Goal: Task Accomplishment & Management: Manage account settings

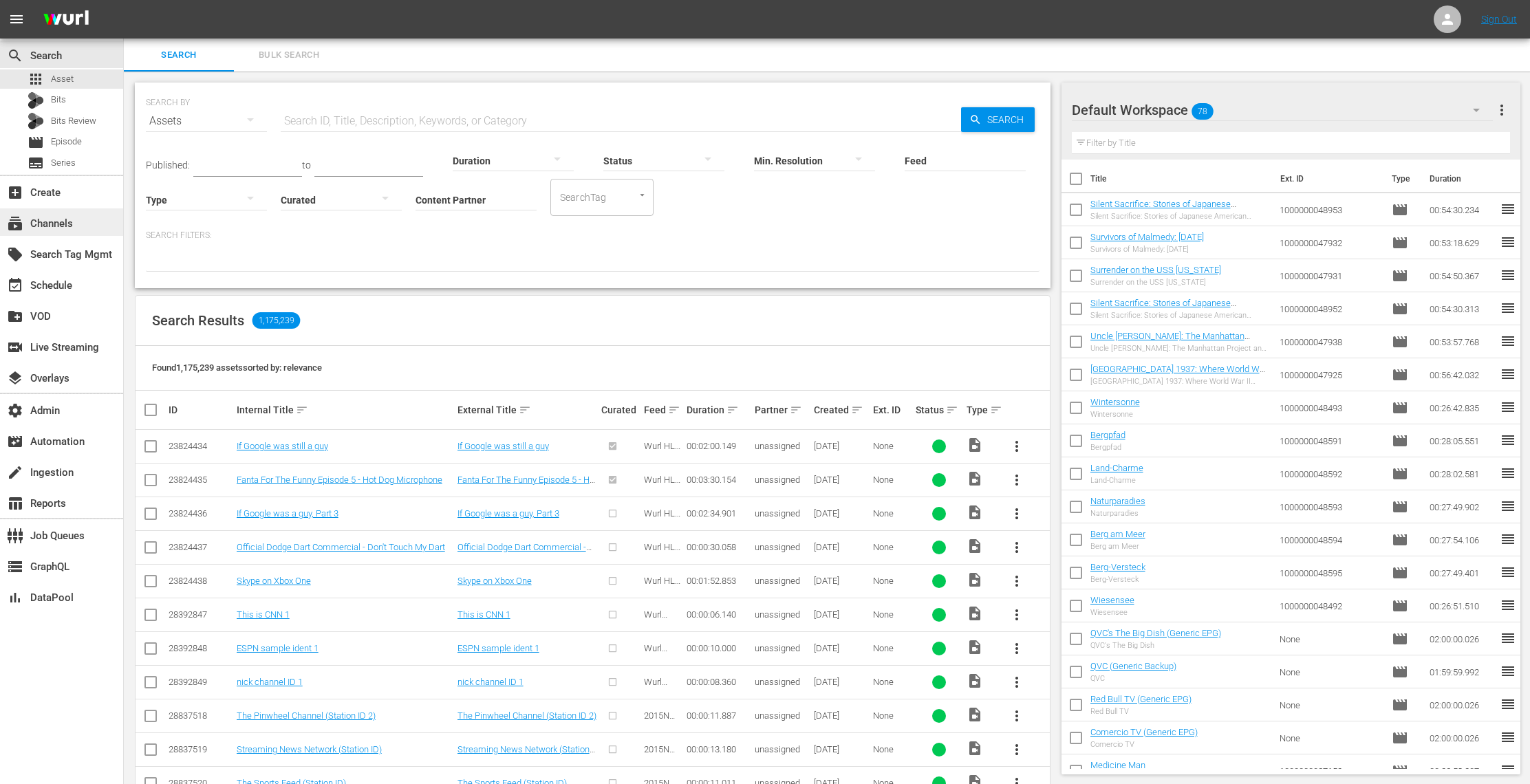
click at [60, 224] on div "subscriptions Channels" at bounding box center [38, 221] width 77 height 12
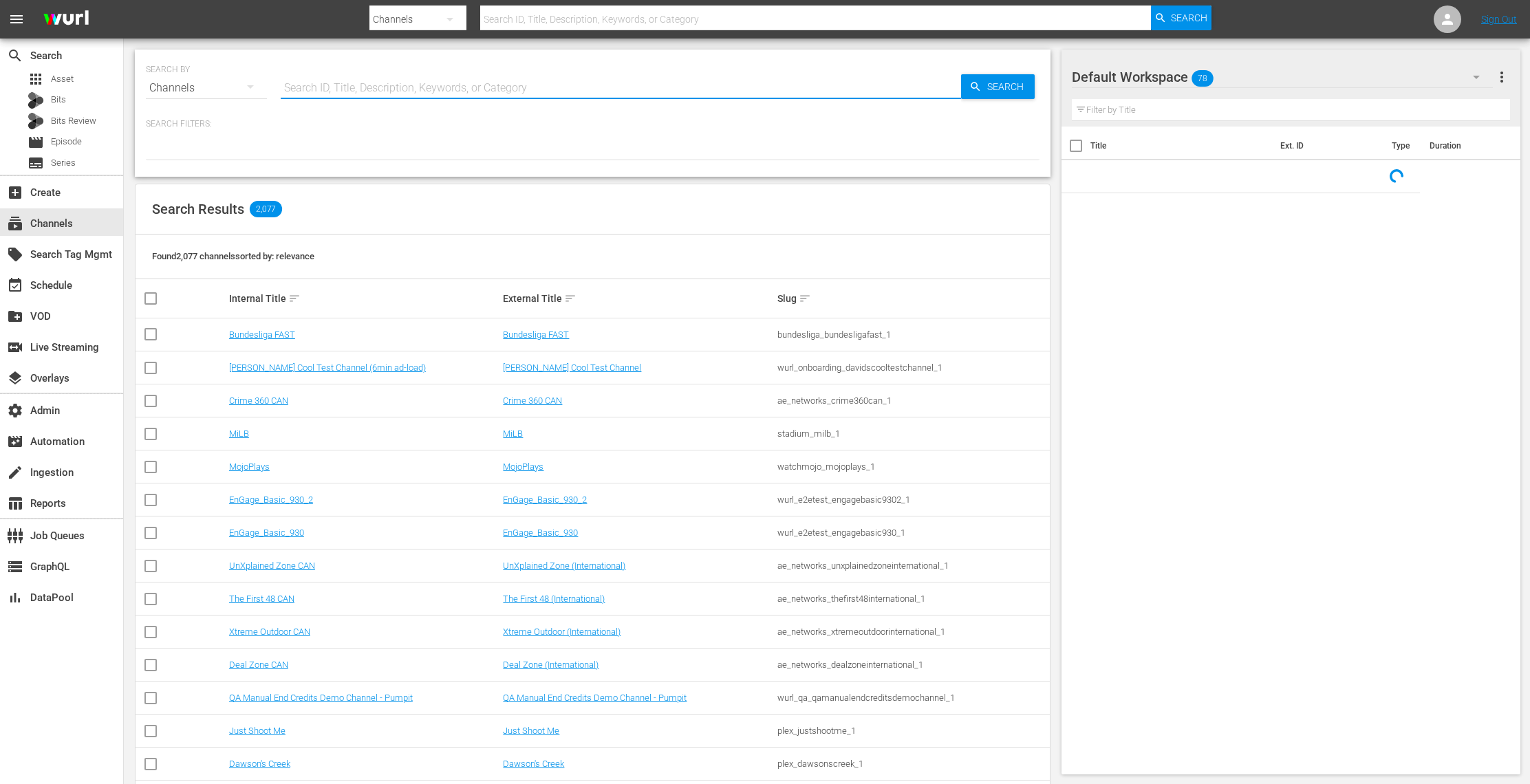
click at [319, 86] on input "text" at bounding box center [621, 88] width 680 height 33
paste input "odmedia_naruto_1"
type input "odmedia_naruto_1"
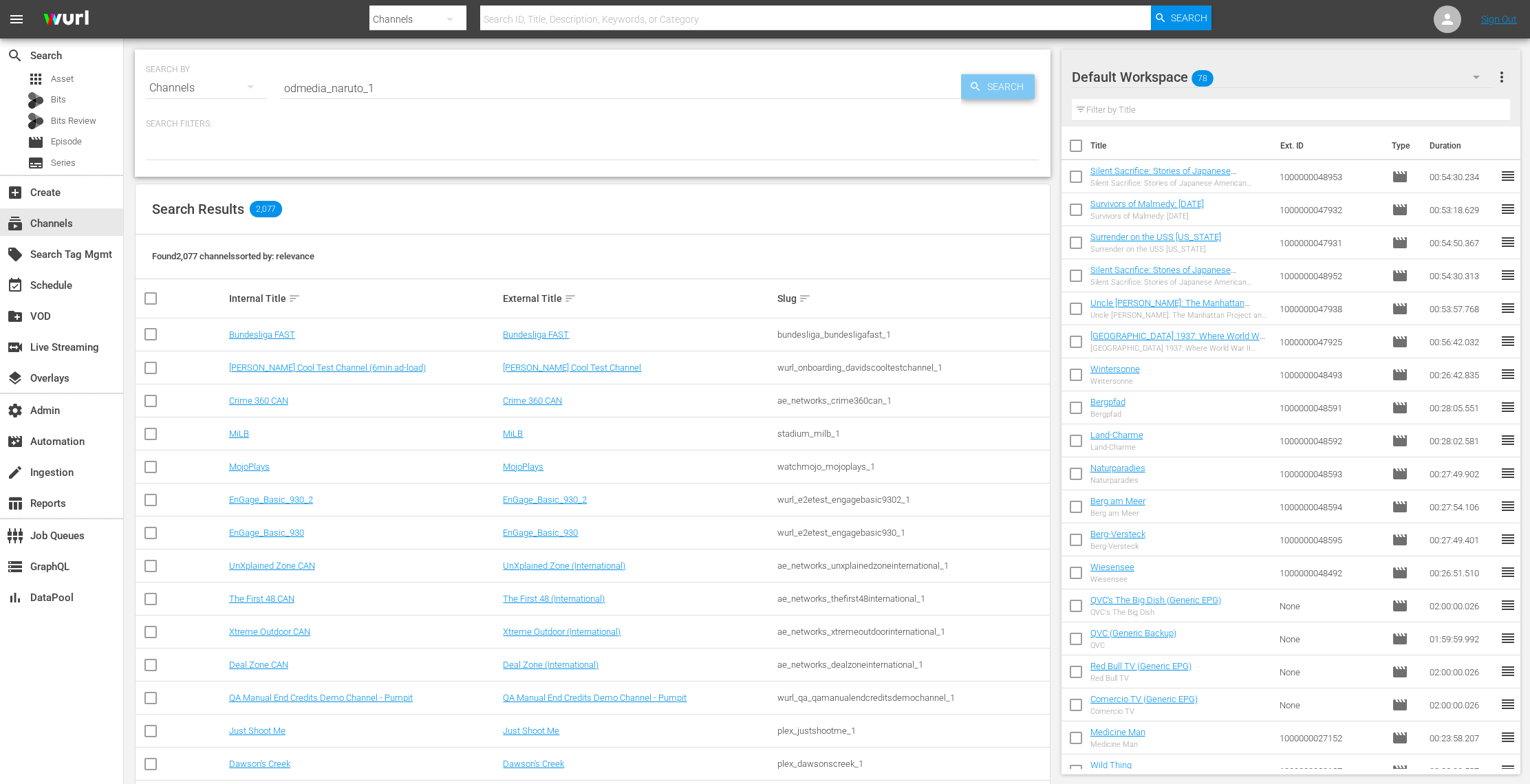
click at [1023, 88] on span "Search" at bounding box center [1008, 87] width 53 height 25
type input "odmedia_naruto_1"
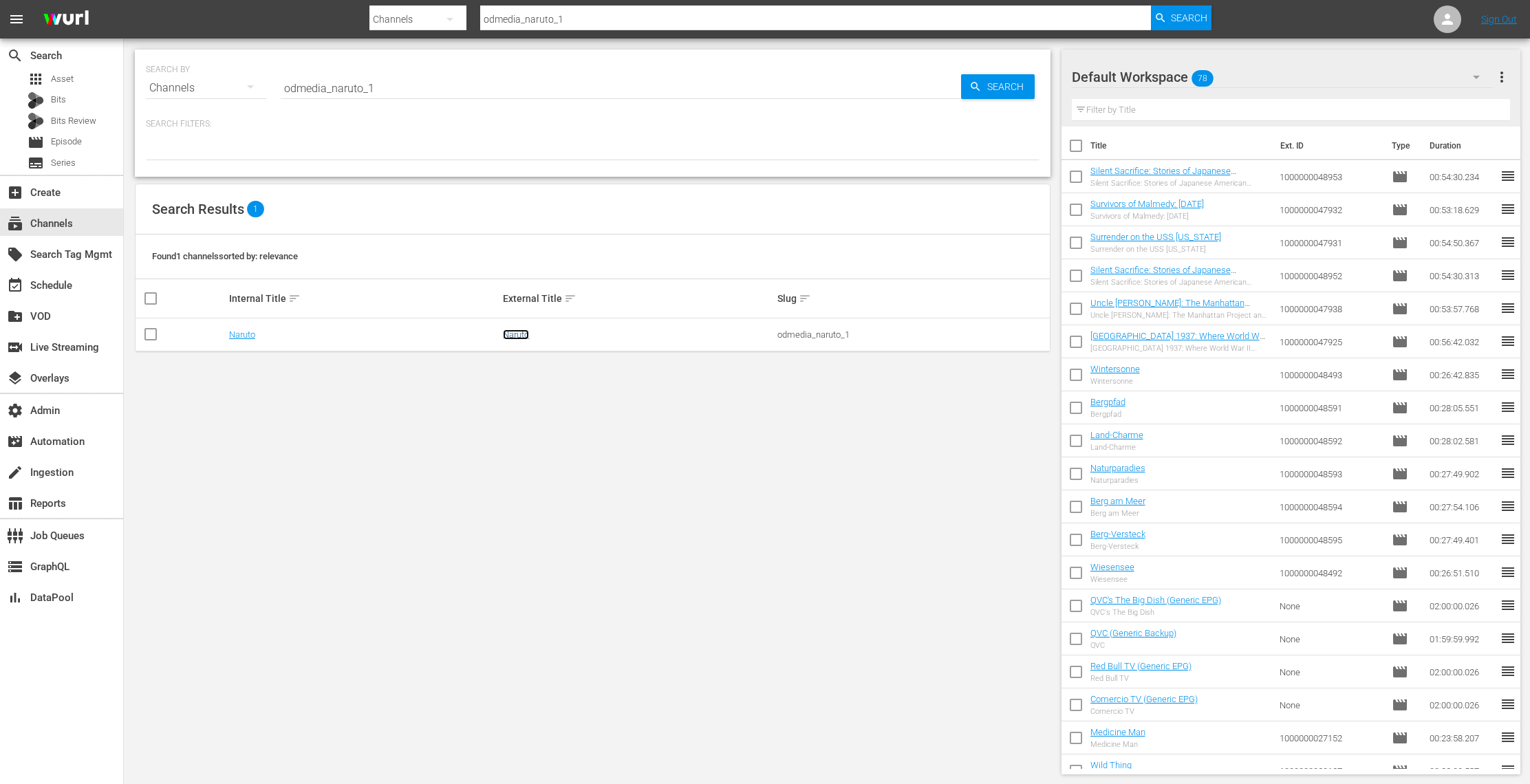
click at [520, 336] on link "Naruto" at bounding box center [516, 334] width 26 height 10
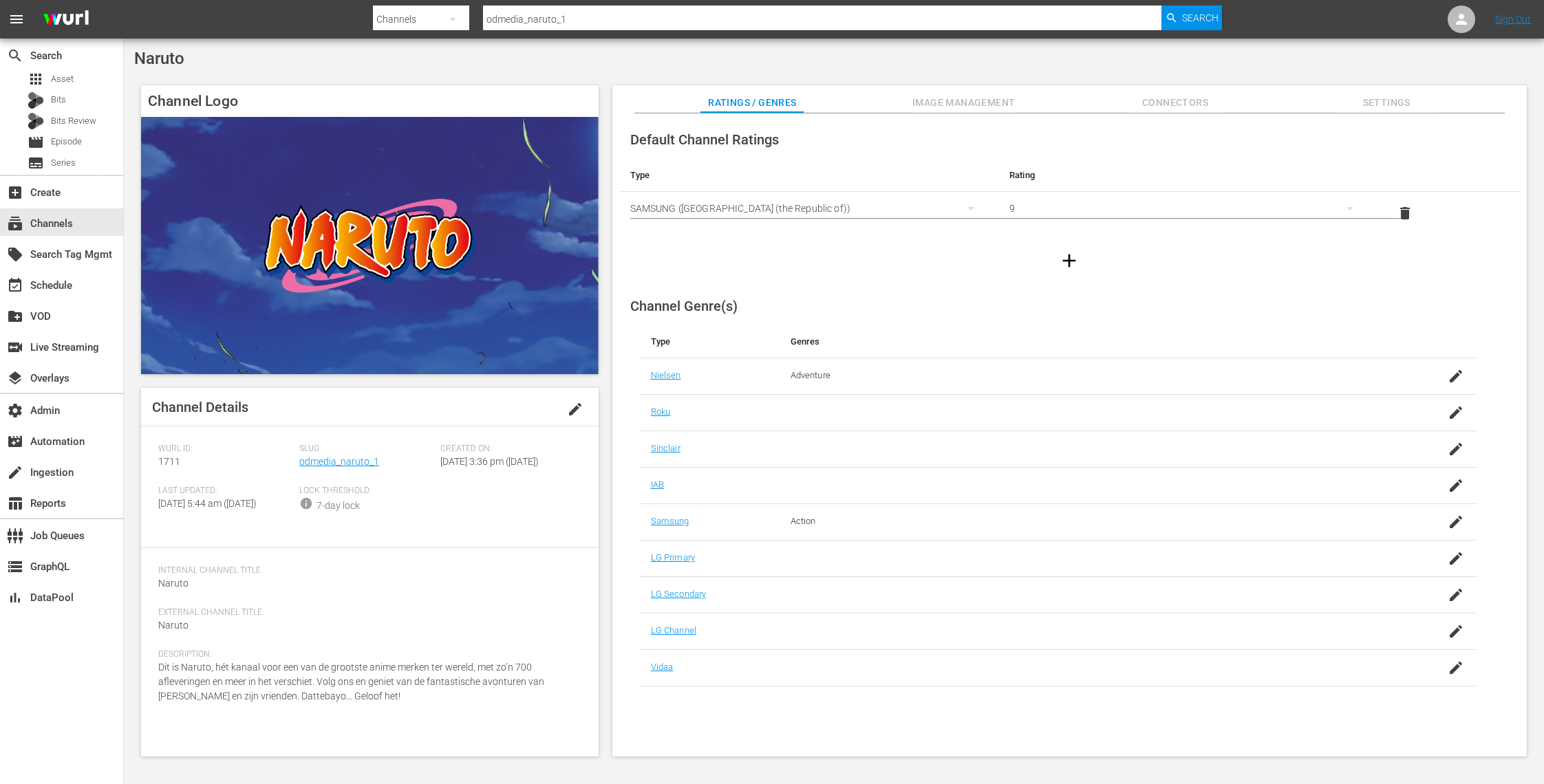
click at [971, 100] on span "Image Management" at bounding box center [964, 103] width 103 height 18
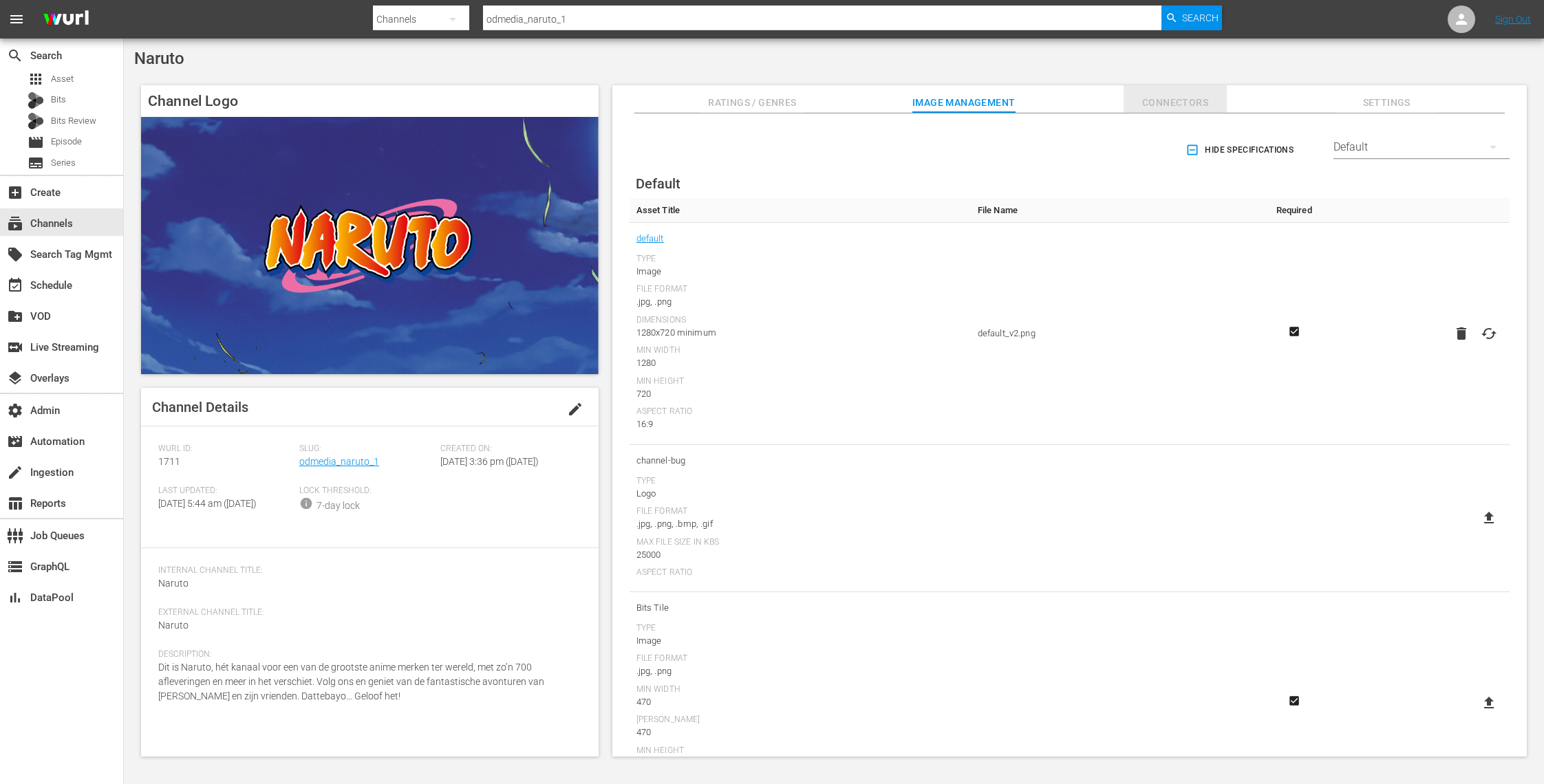
click at [1177, 97] on span "Connectors" at bounding box center [1174, 103] width 103 height 18
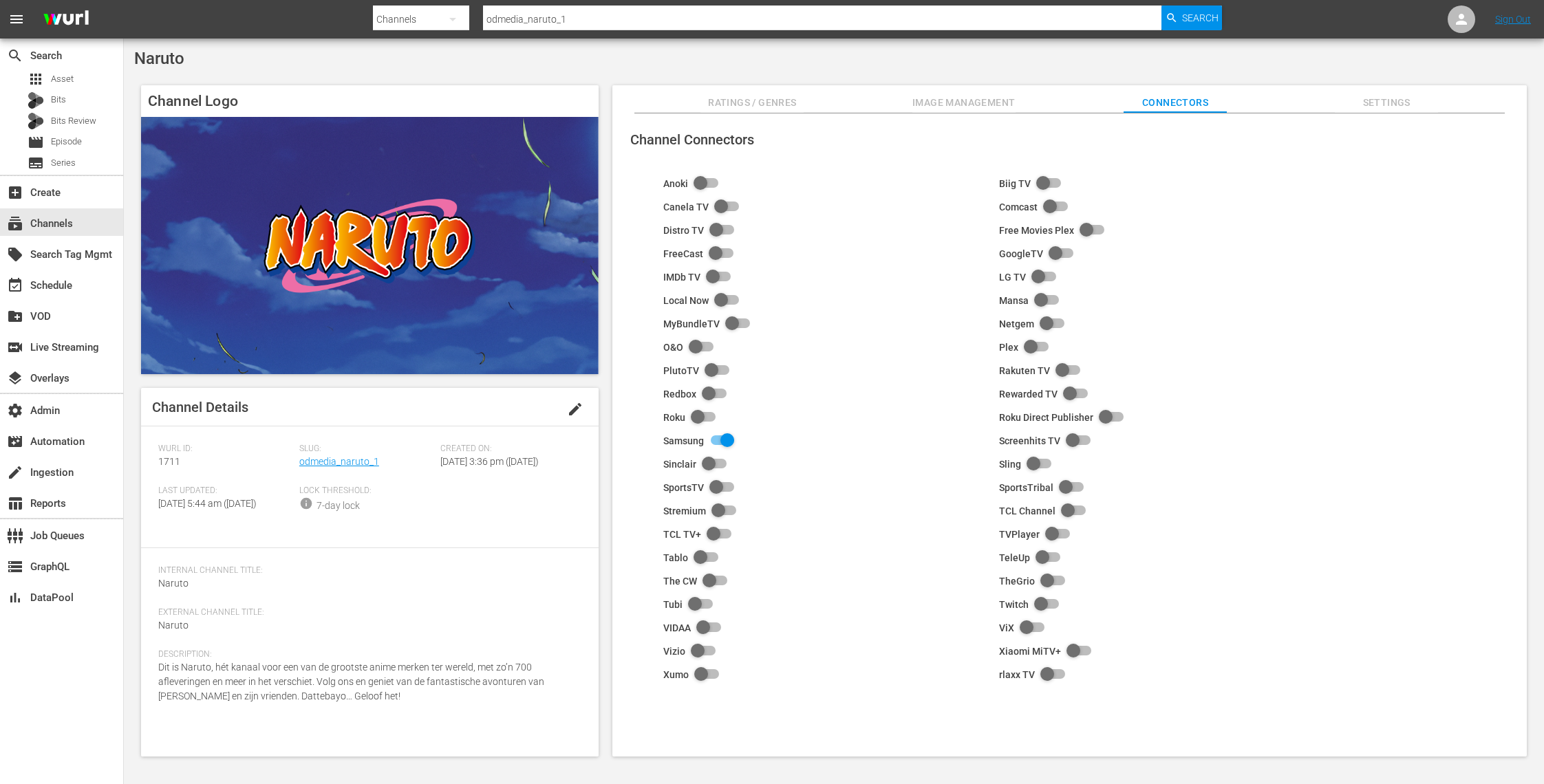
click at [1384, 94] on button "Settings" at bounding box center [1386, 99] width 103 height 28
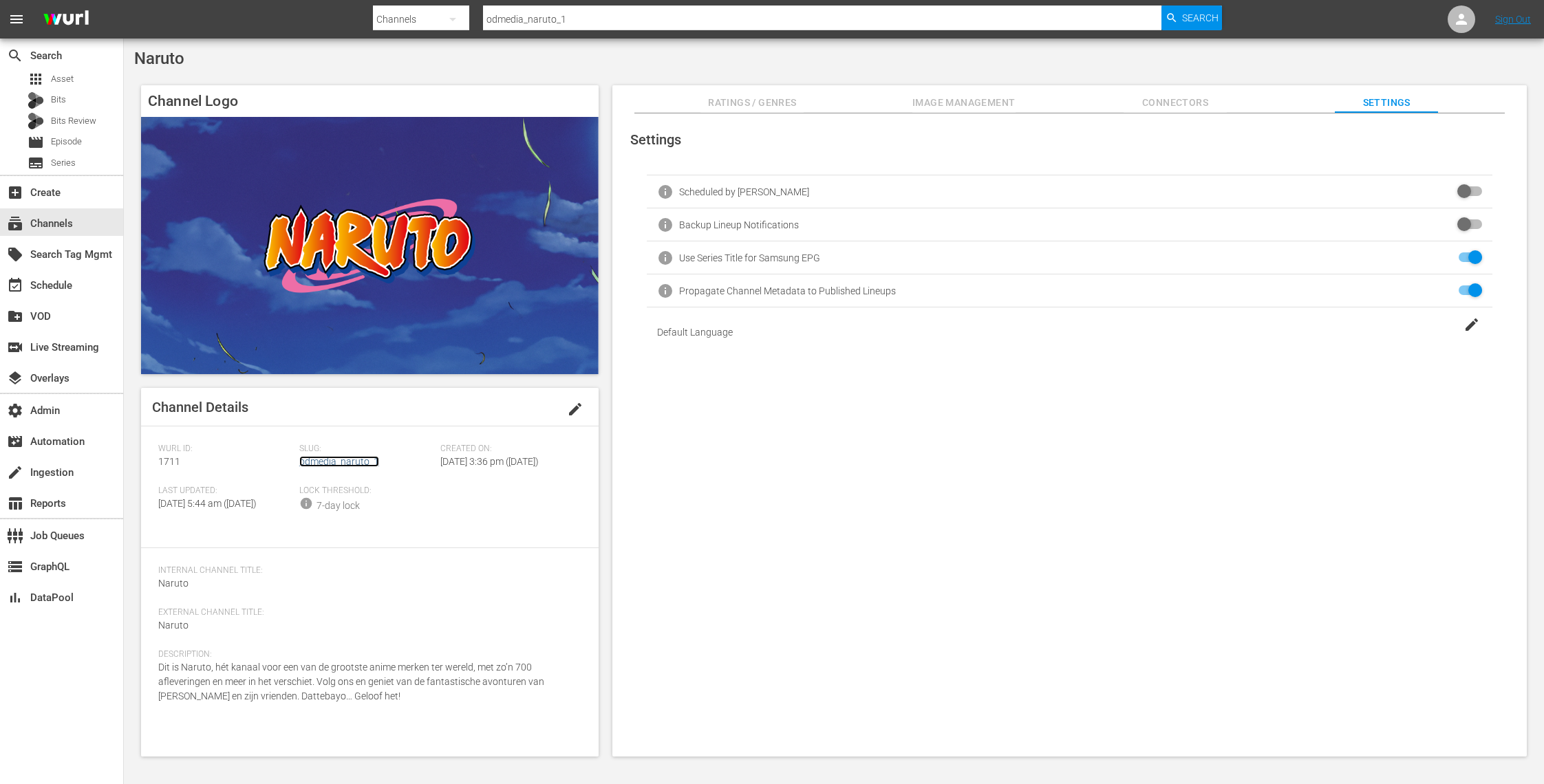
click at [329, 463] on link "odmedia_naruto_1" at bounding box center [339, 461] width 80 height 11
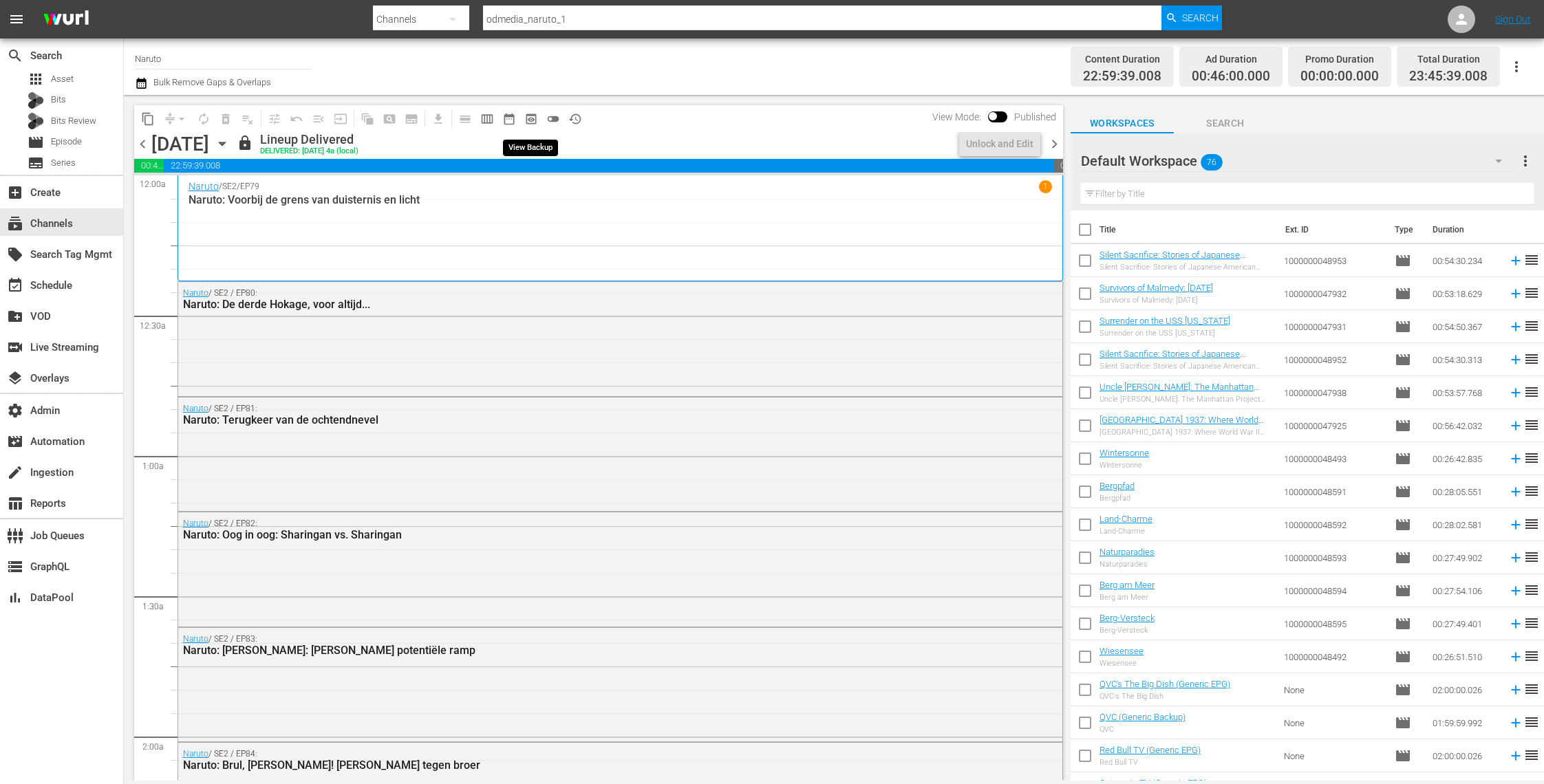
click at [531, 120] on span "preview_outlined" at bounding box center [531, 118] width 14 height 14
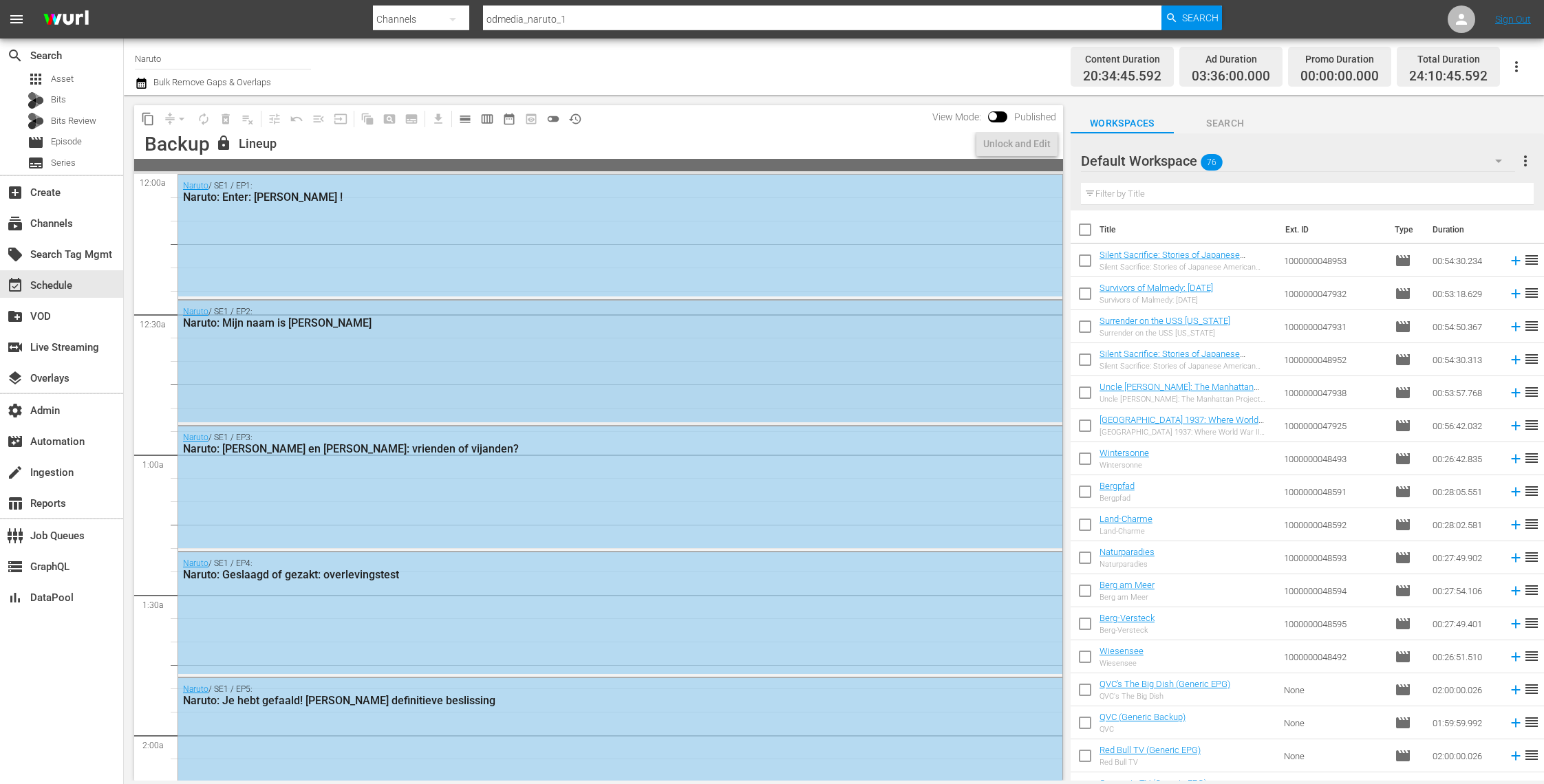
click at [410, 377] on div "Naruto / SE1 / EP2: Naruto: Mijn naam is [PERSON_NAME]" at bounding box center [620, 361] width 884 height 121
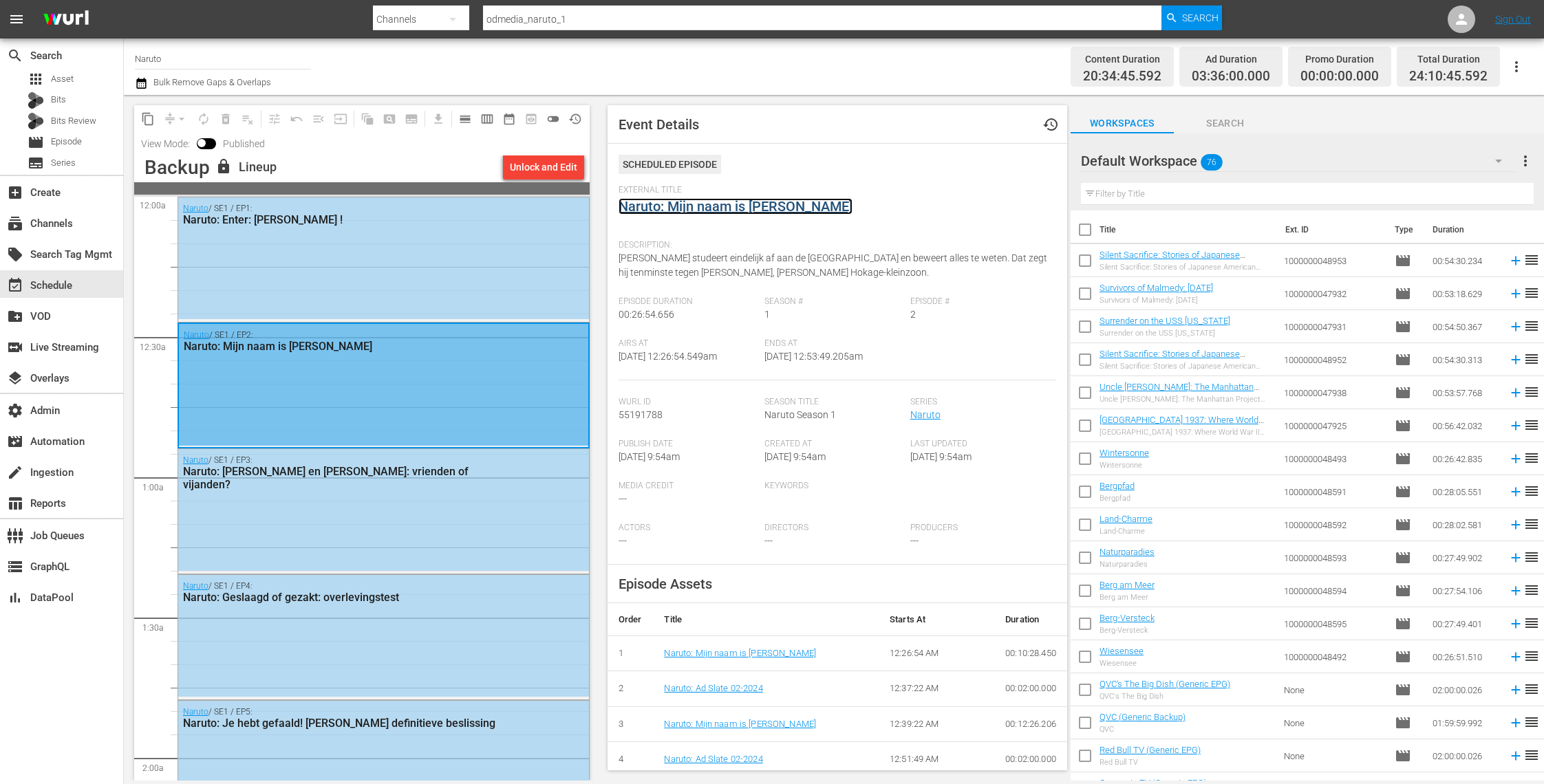
click at [724, 202] on link "Naruto: Mijn naam is [PERSON_NAME]" at bounding box center [735, 206] width 234 height 17
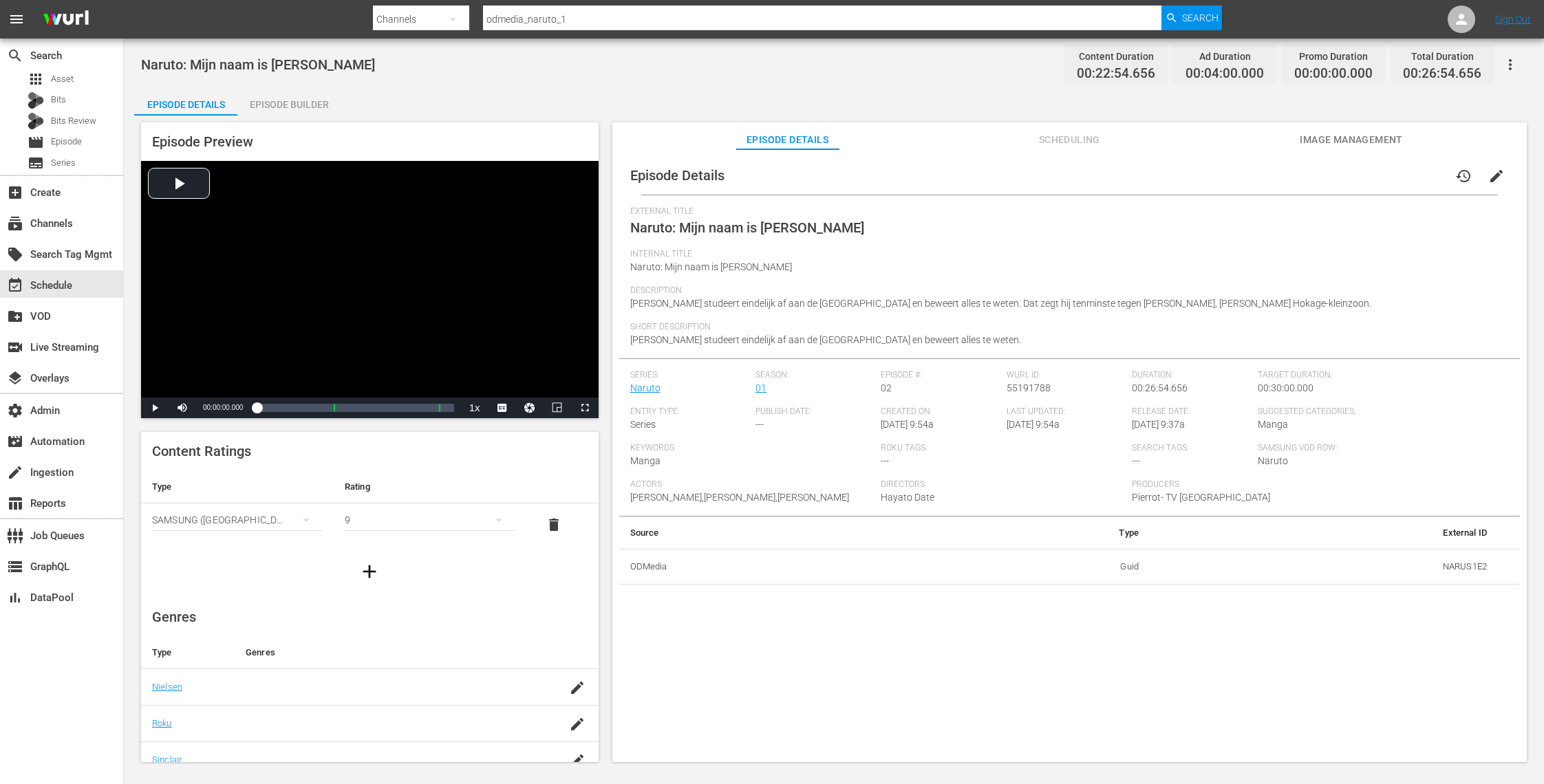
click at [296, 107] on div "Episode Builder" at bounding box center [288, 104] width 103 height 33
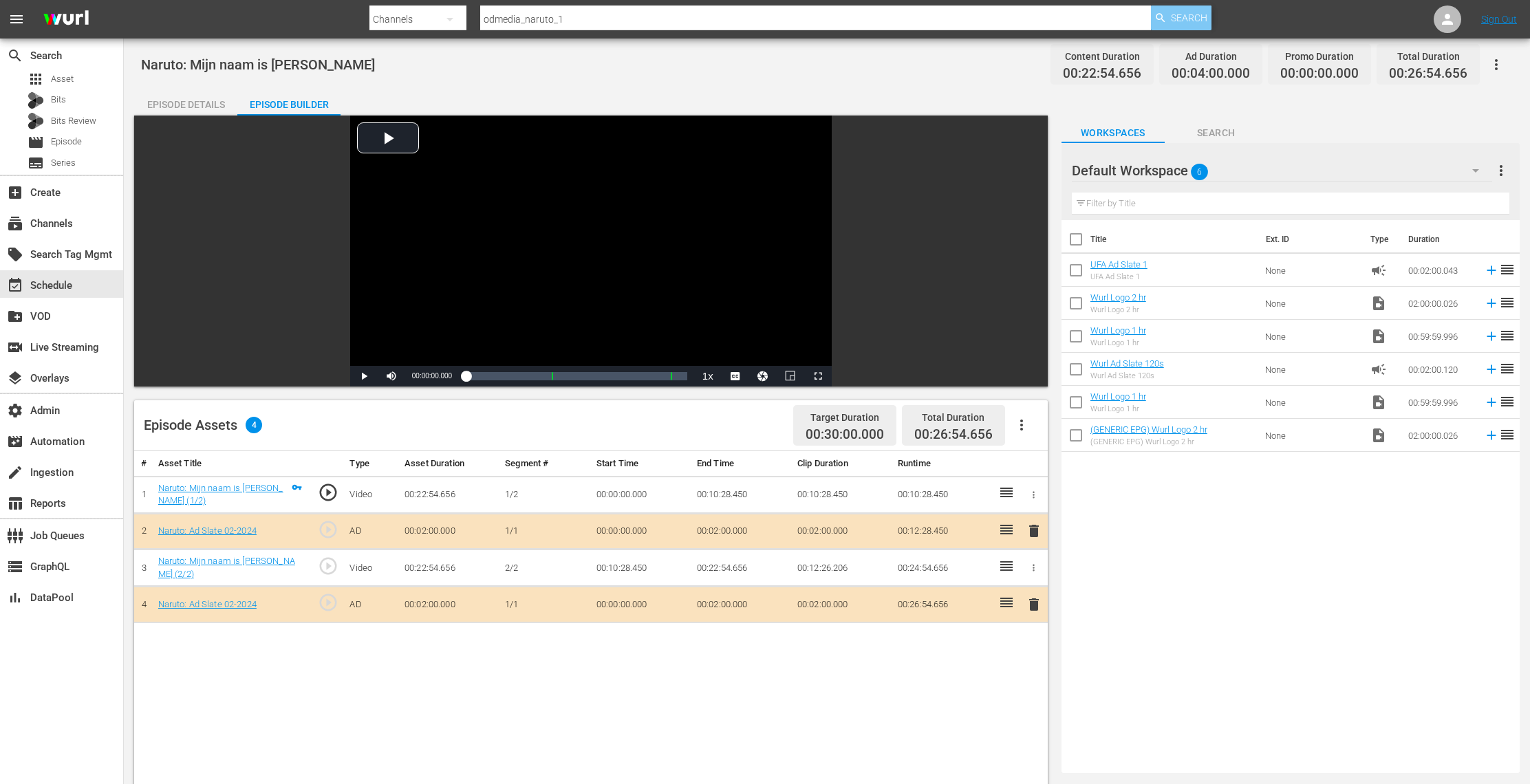
click at [1170, 23] on div "Search" at bounding box center [1181, 18] width 61 height 25
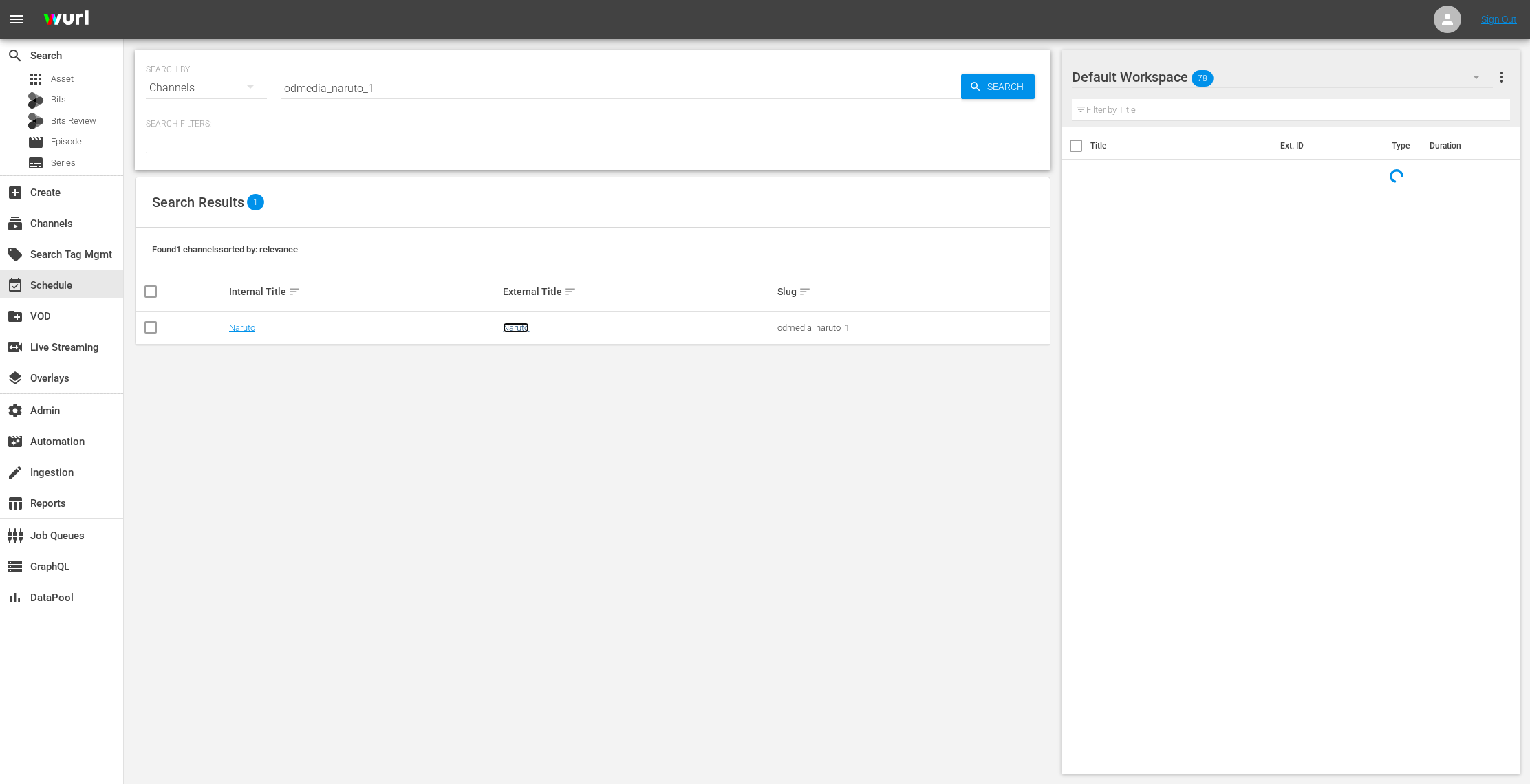
click at [519, 328] on link "Naruto" at bounding box center [516, 328] width 26 height 10
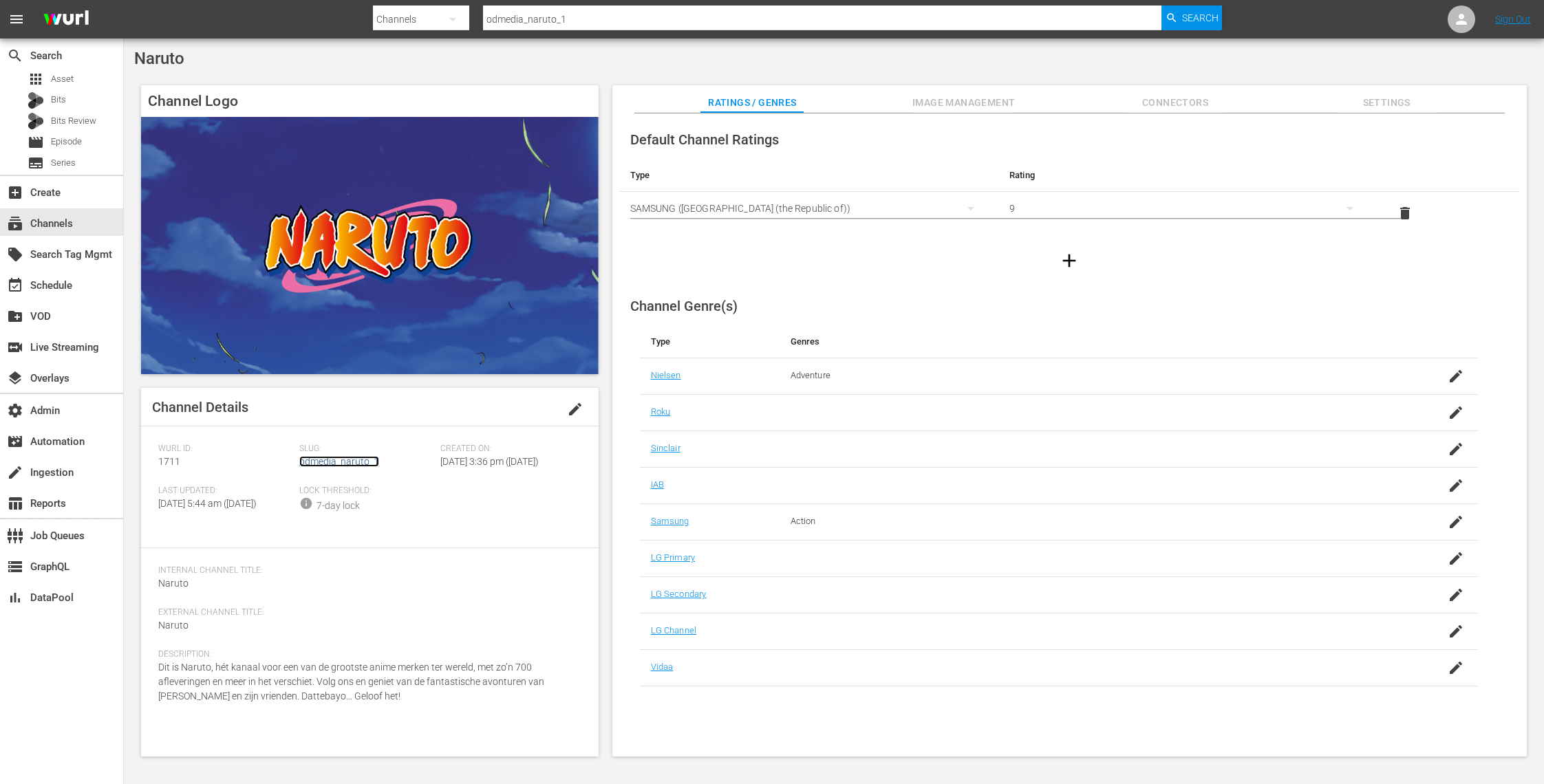
click at [359, 462] on link "odmedia_naruto_1" at bounding box center [339, 461] width 80 height 11
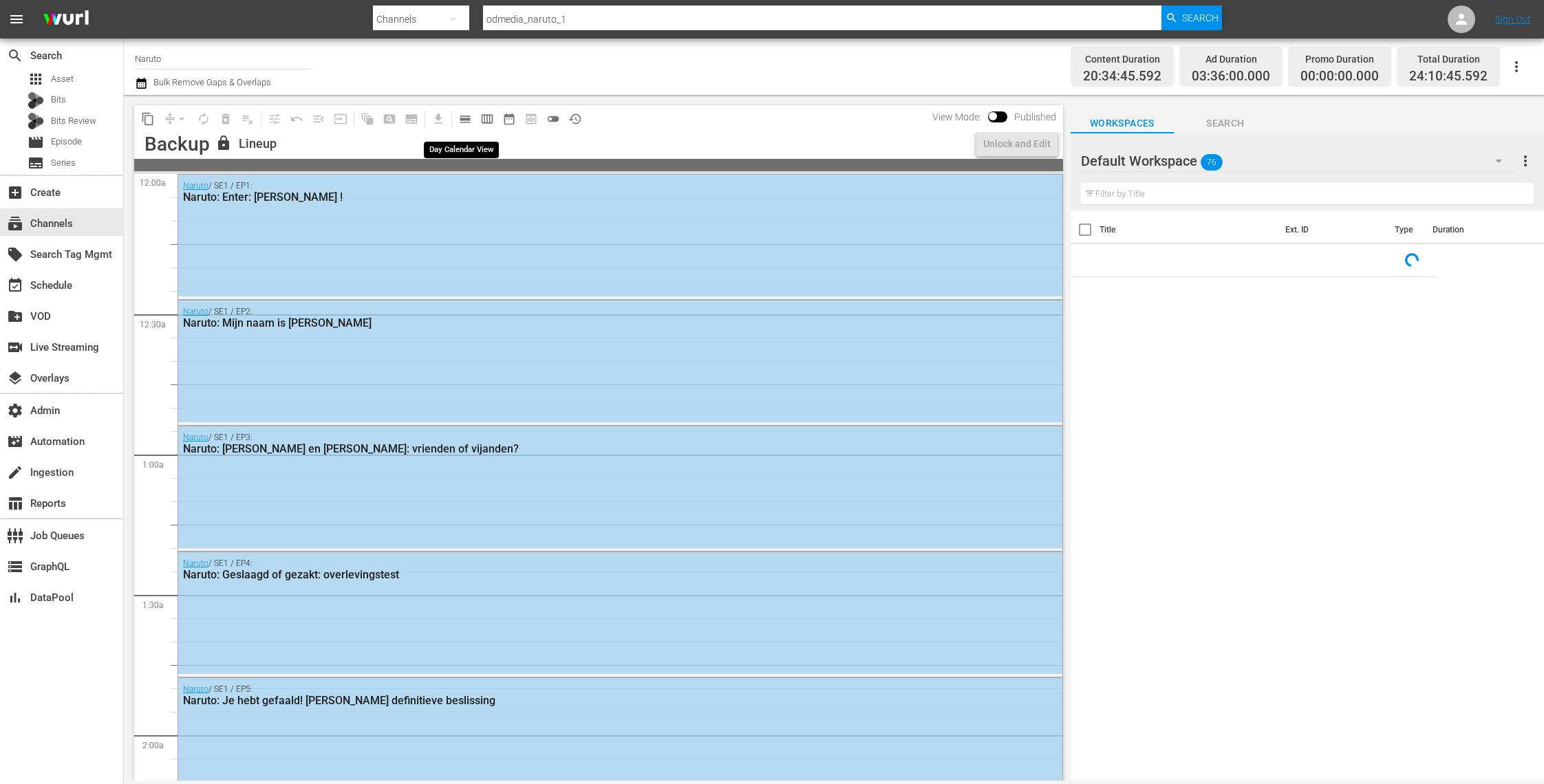
click at [463, 121] on span "calendar_view_day_outlined" at bounding box center [465, 118] width 14 height 14
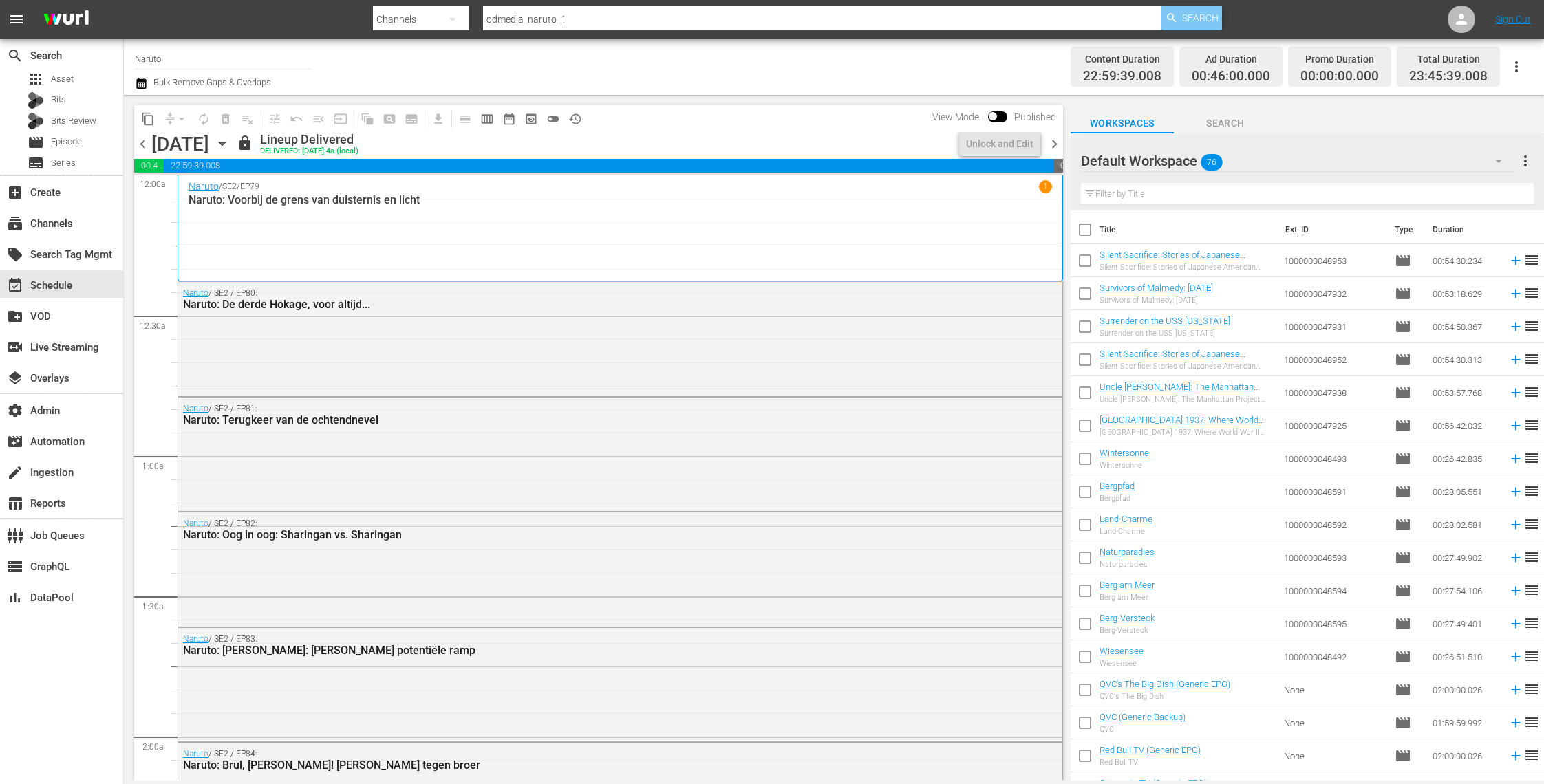
click at [1194, 18] on span "Search" at bounding box center [1200, 18] width 37 height 25
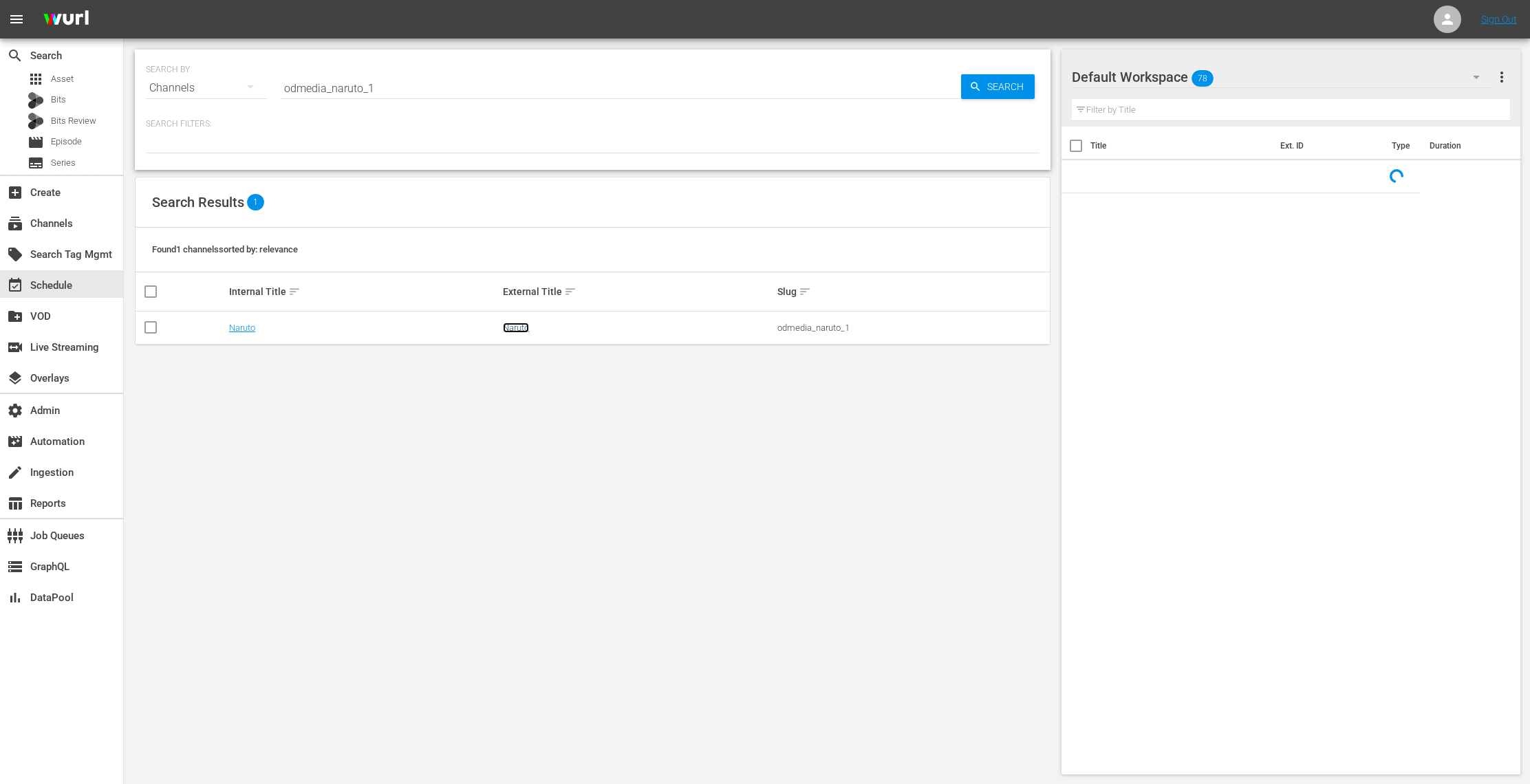
click at [518, 327] on link "Naruto" at bounding box center [516, 328] width 26 height 10
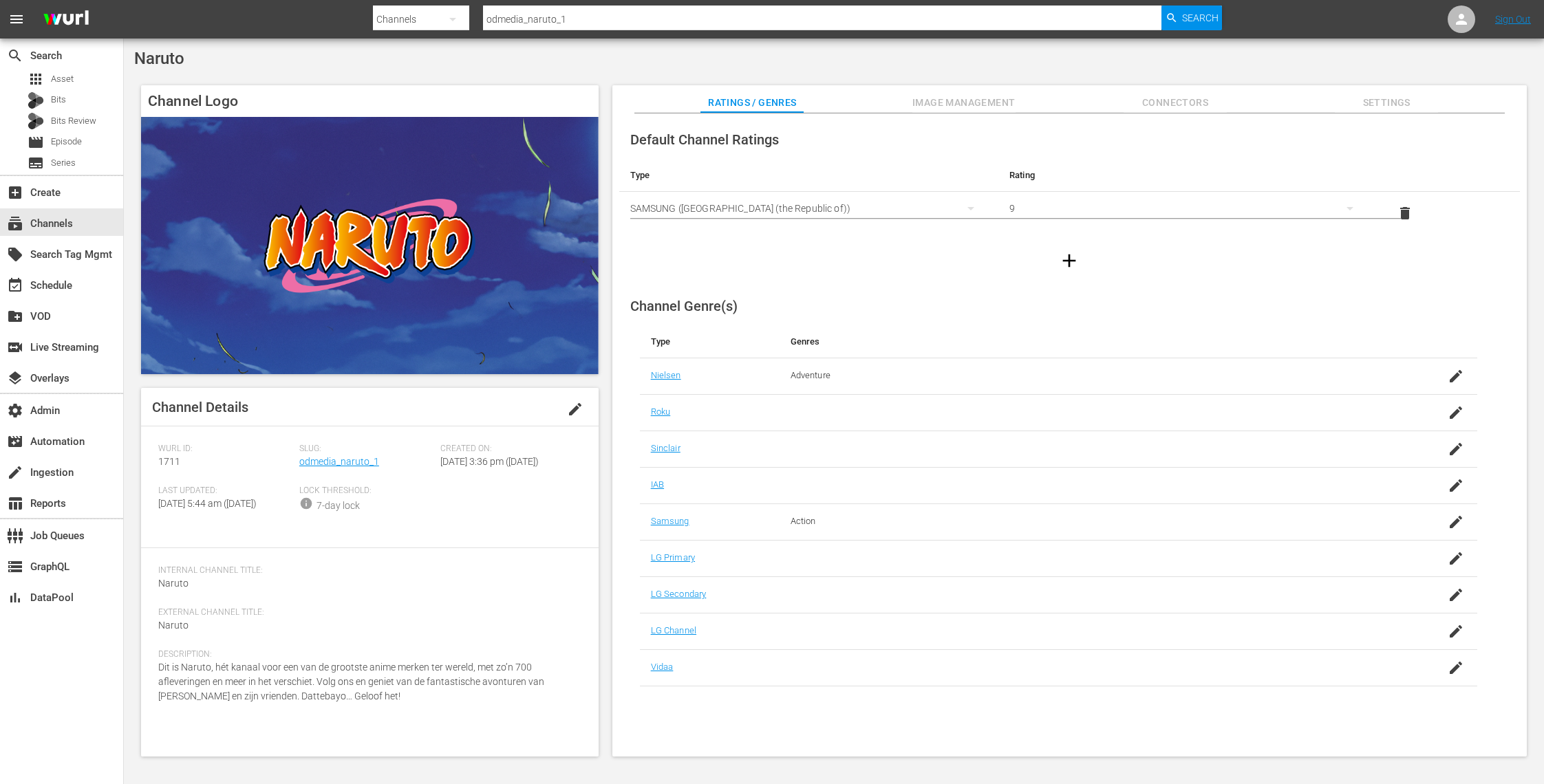
click at [1385, 99] on span "Settings" at bounding box center [1386, 103] width 103 height 18
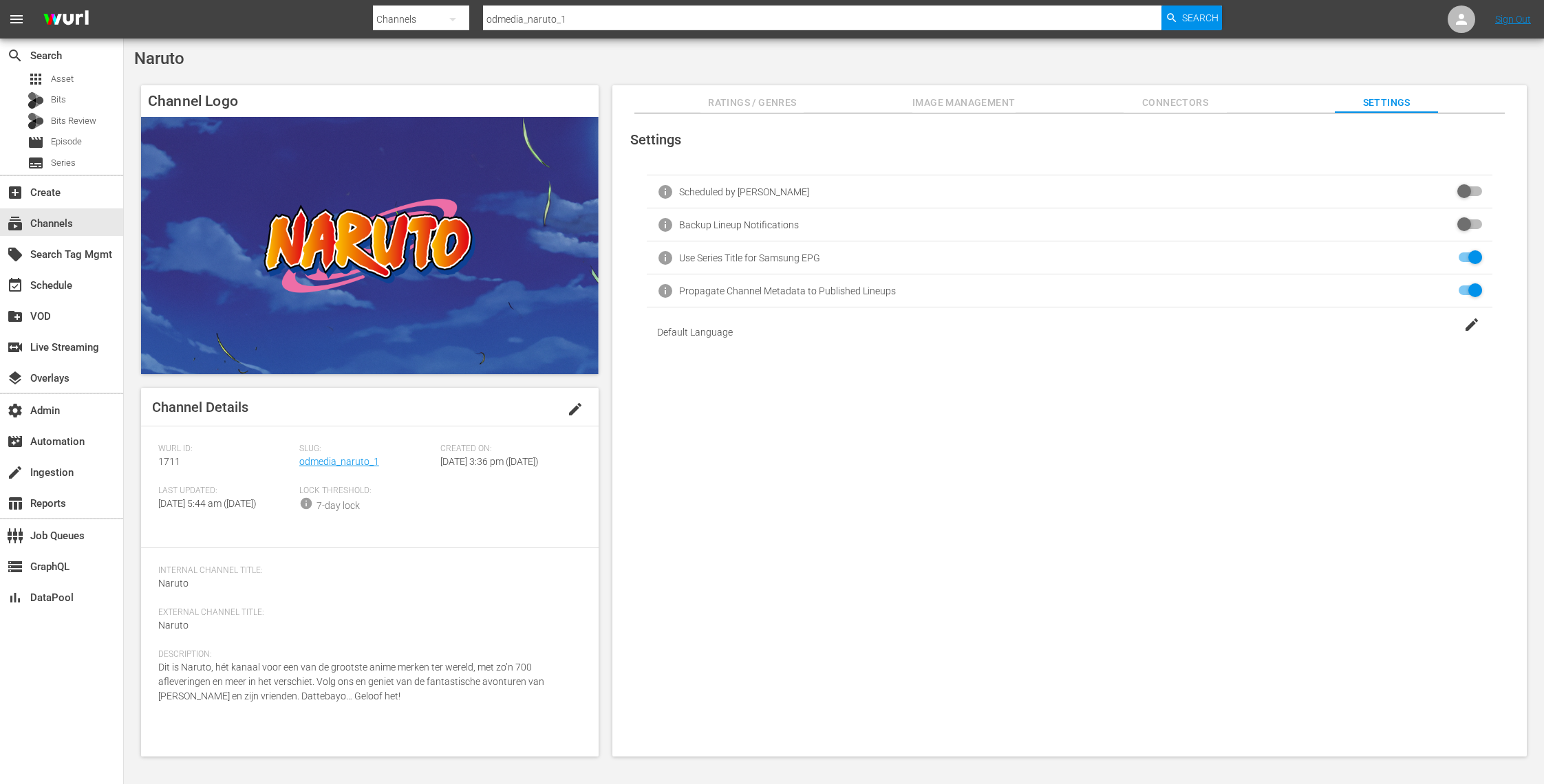
click at [1455, 222] on input "checkbox" at bounding box center [1466, 225] width 30 height 17
checkbox input "false"
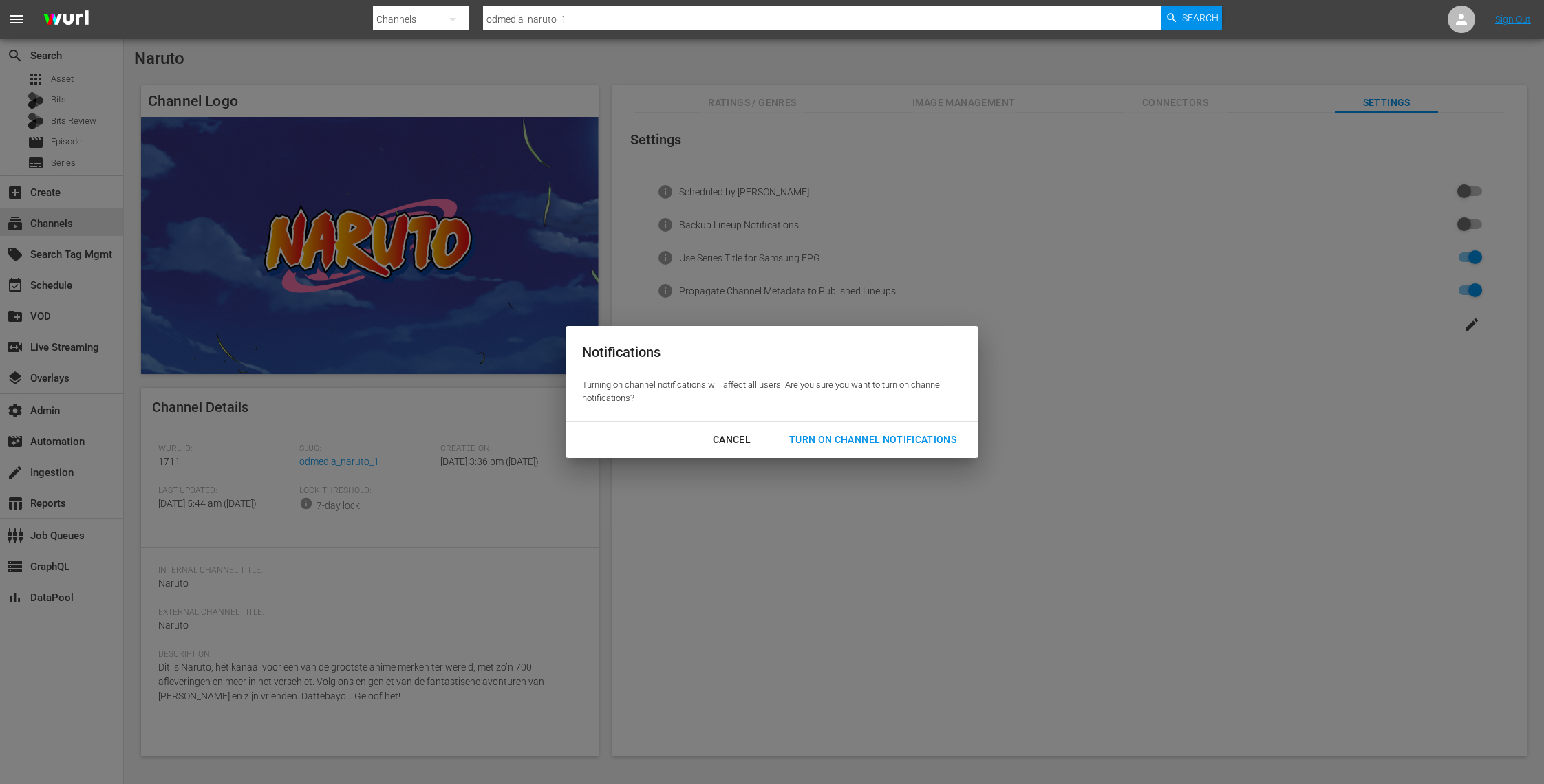
click at [855, 432] on div "Turn On Channel Notifications" at bounding box center [872, 440] width 190 height 18
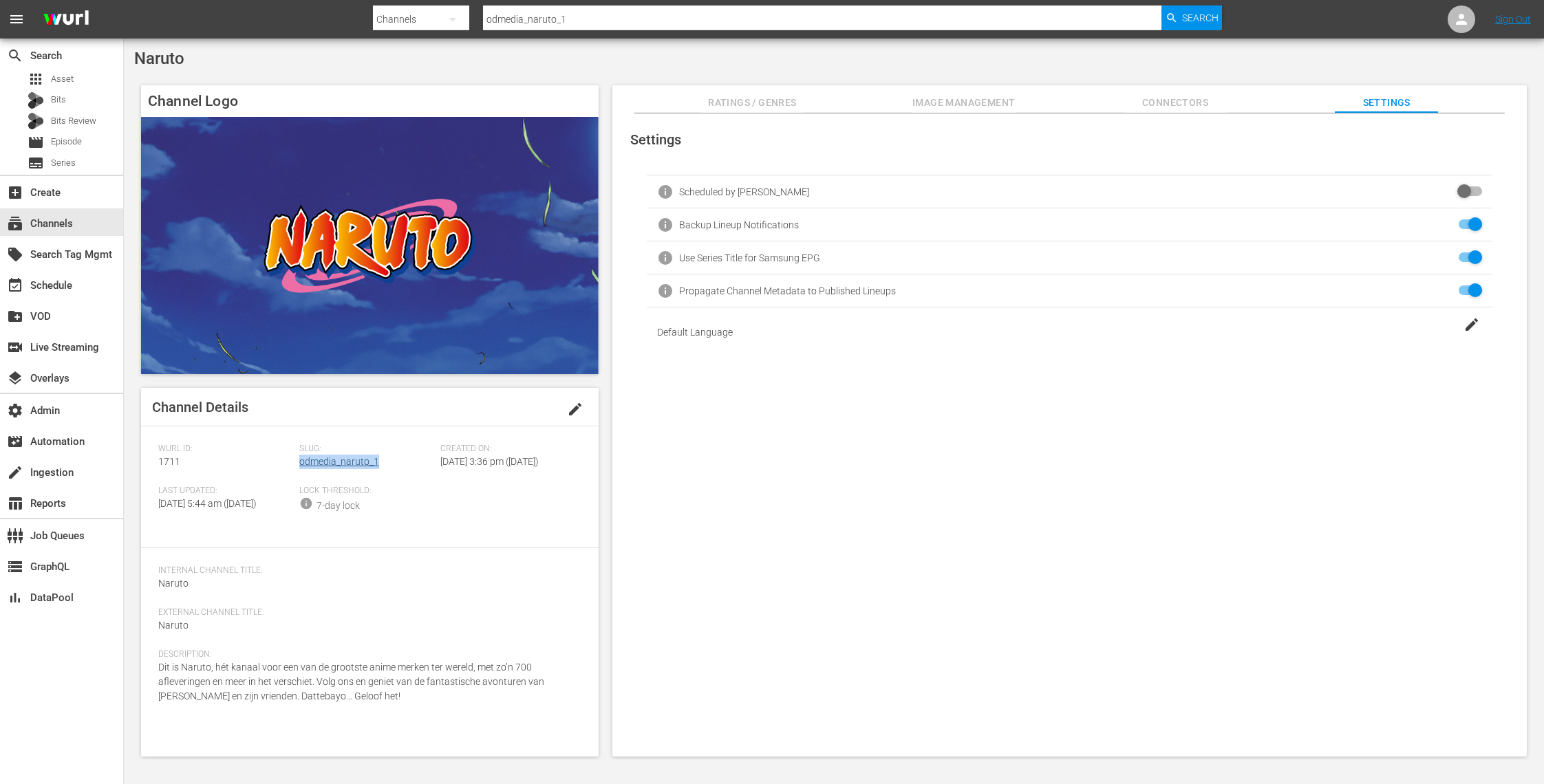
drag, startPoint x: 383, startPoint y: 461, endPoint x: 299, endPoint y: 461, distance: 84.0
click at [299, 461] on div "Slug: odmedia_naruto_1" at bounding box center [370, 464] width 141 height 42
copy link "odmedia_naruto_1"
drag, startPoint x: 183, startPoint y: 464, endPoint x: 151, endPoint y: 461, distance: 32.1
click at [151, 461] on div "Channel Details edit Wurl ID: 1711 Slug: odmedia_naruto_1 Created On: [DATE] 3:…" at bounding box center [370, 572] width 457 height 369
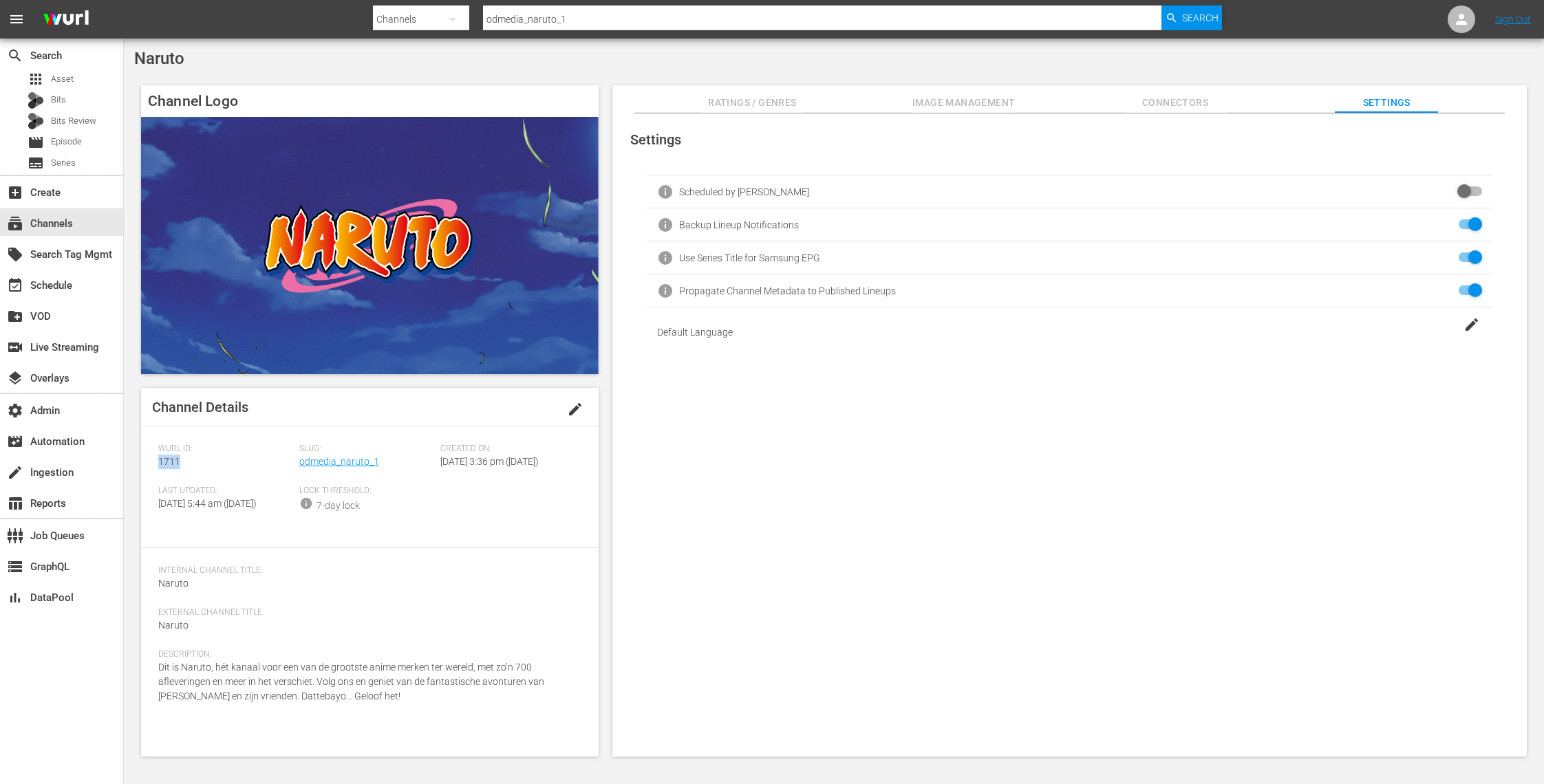
copy span "1711"
click at [740, 97] on span "Ratings / Genres" at bounding box center [752, 103] width 103 height 18
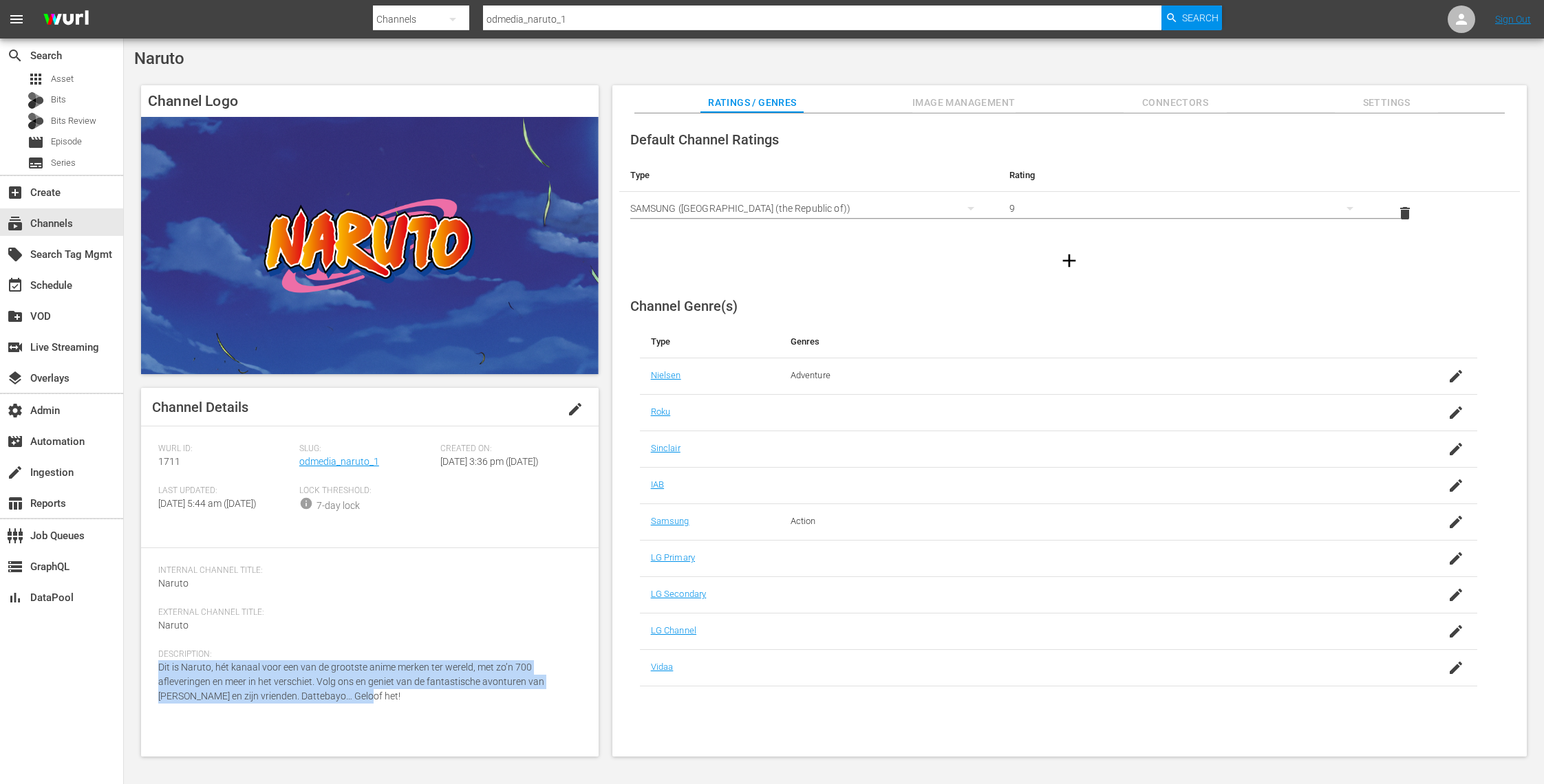
drag, startPoint x: 357, startPoint y: 723, endPoint x: 146, endPoint y: 698, distance: 212.5
click at [146, 698] on div "Channel Details edit Wurl ID: 1711 Slug: odmedia_naruto_1 Created On: [DATE] 3:…" at bounding box center [370, 572] width 457 height 369
copy span "Dit is Naruto, hét kanaal voor een van de grootste anime merken ter wereld, met…"
click at [992, 105] on span "Image Management" at bounding box center [964, 103] width 103 height 18
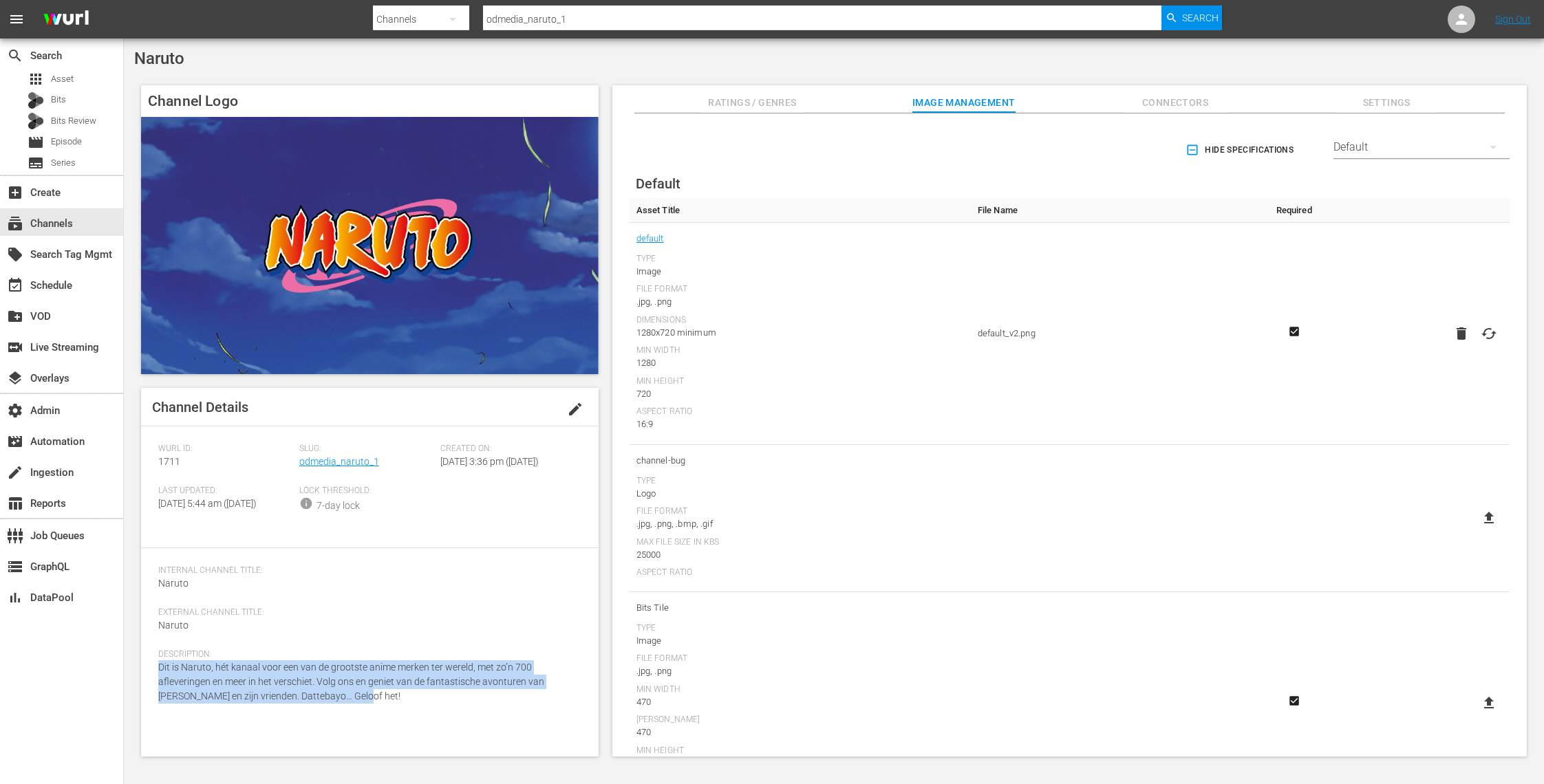
click at [1198, 99] on span "Connectors" at bounding box center [1174, 103] width 103 height 18
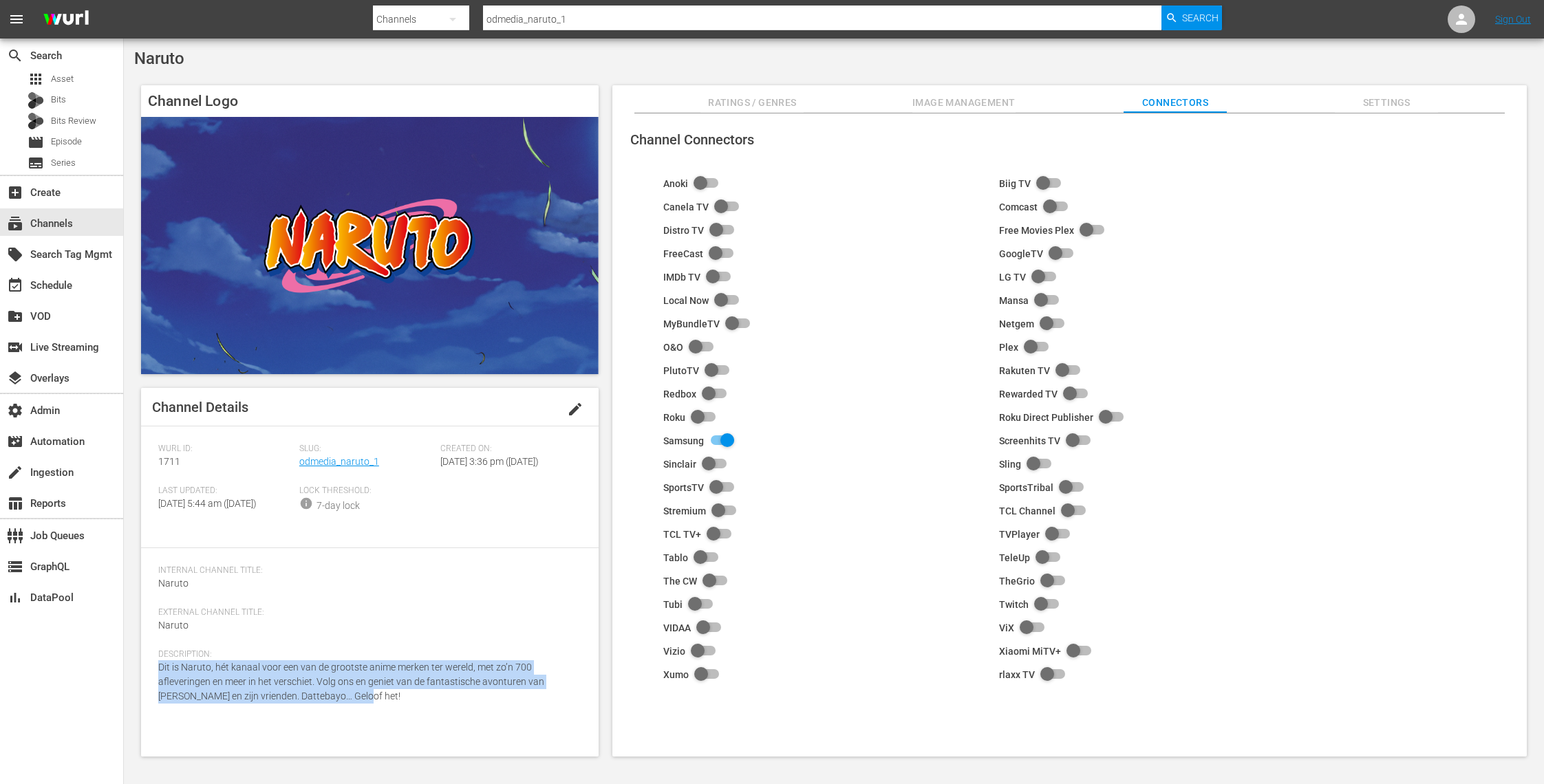
click at [1398, 108] on span "Settings" at bounding box center [1386, 103] width 103 height 18
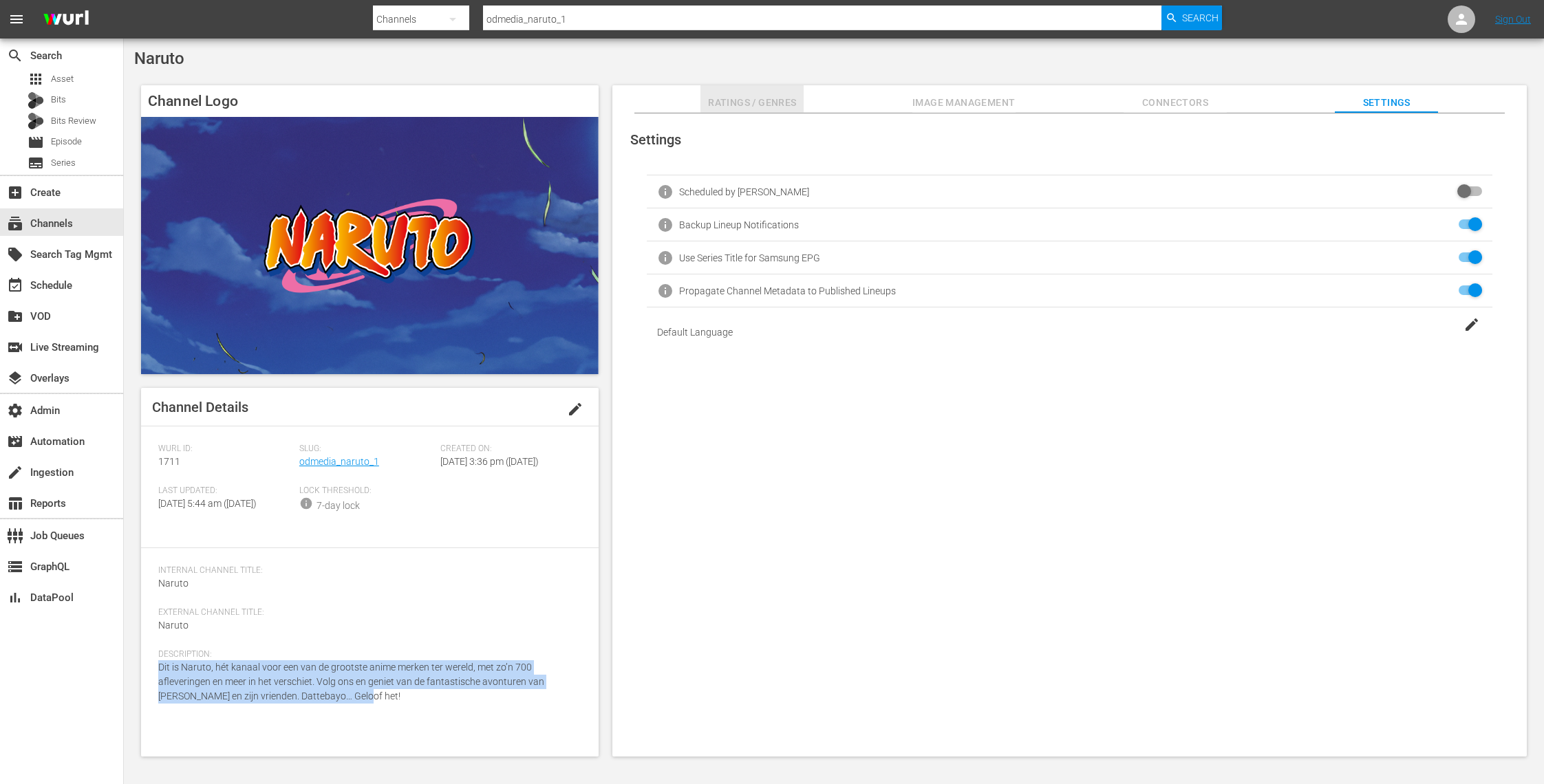
click at [752, 99] on span "Ratings / Genres" at bounding box center [752, 103] width 103 height 18
